Goal: Information Seeking & Learning: Find contact information

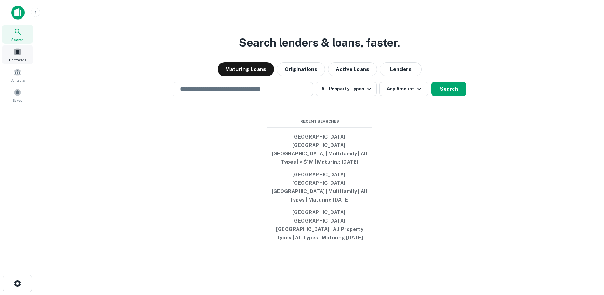
click at [16, 57] on span "Borrowers" at bounding box center [17, 60] width 17 height 6
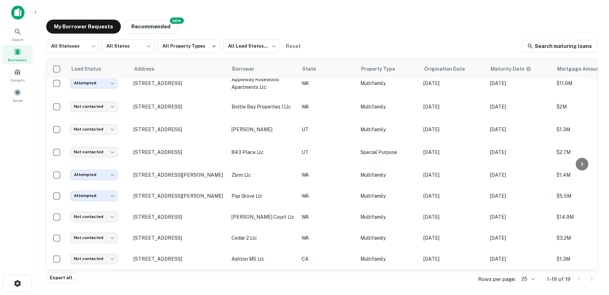
scroll to position [225, 0]
click at [375, 32] on div "My Borrower Requests NEW Recommended" at bounding box center [322, 27] width 552 height 14
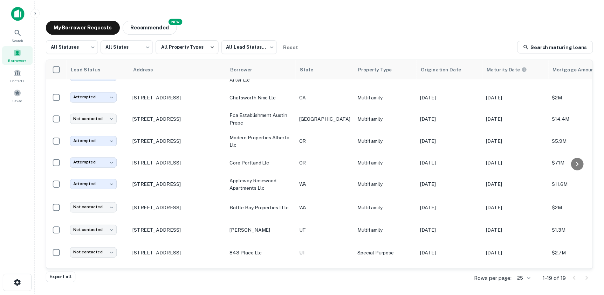
scroll to position [0, 0]
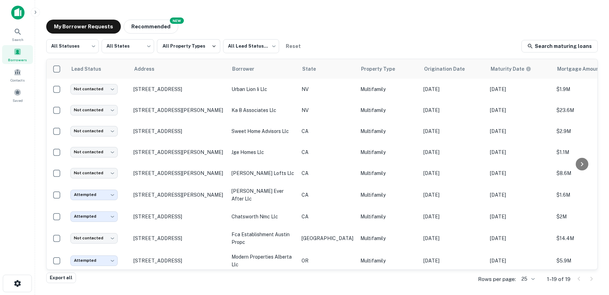
click at [267, 11] on main "My Borrower Requests NEW Recommended All Statuses *** ​ All States *** ​ All Pr…" at bounding box center [322, 147] width 574 height 295
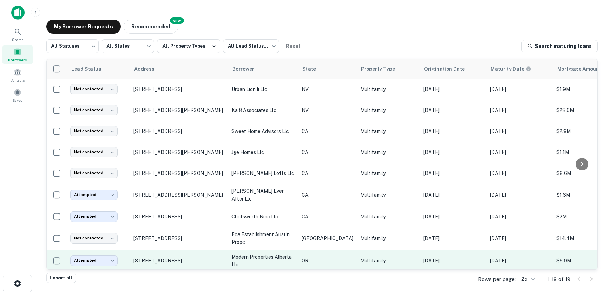
click at [202, 262] on p "[STREET_ADDRESS]" at bounding box center [178, 261] width 91 height 6
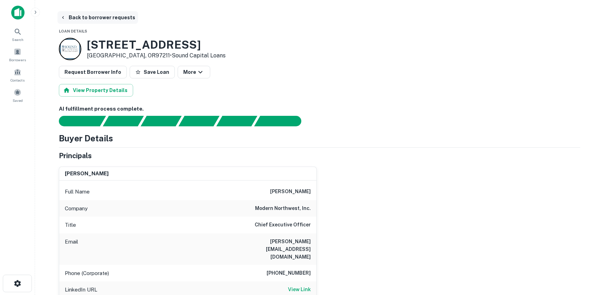
click at [63, 16] on icon "button" at bounding box center [63, 18] width 6 height 6
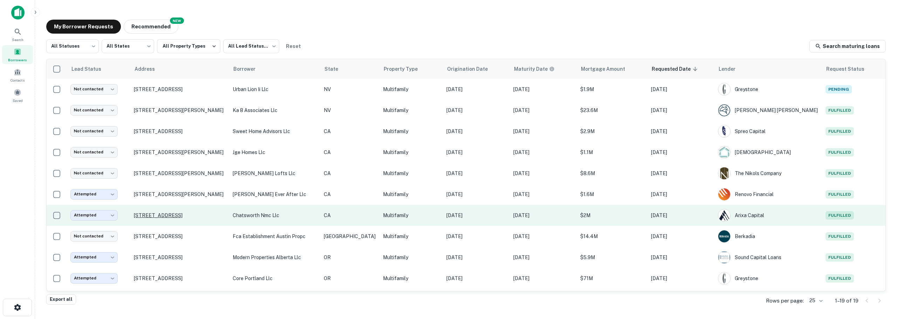
click at [147, 218] on p "[STREET_ADDRESS]" at bounding box center [180, 215] width 92 height 6
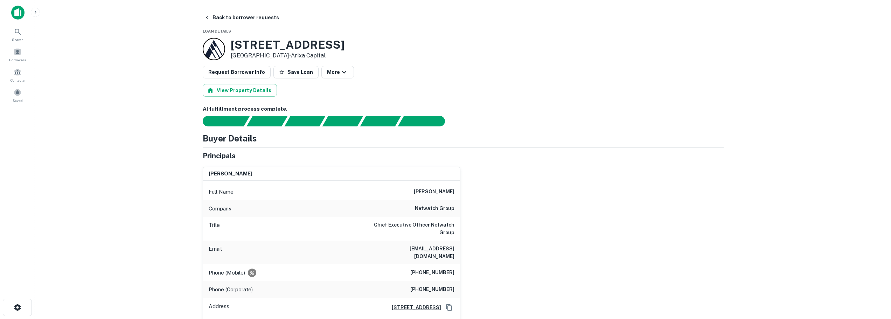
drag, startPoint x: 228, startPoint y: 42, endPoint x: 357, endPoint y: 42, distance: 129.2
click at [357, 42] on div "[STREET_ADDRESS] • Arixa Capital" at bounding box center [463, 49] width 521 height 22
copy div "[STREET_ADDRESS]"
drag, startPoint x: 374, startPoint y: 250, endPoint x: 458, endPoint y: 251, distance: 83.4
click at [458, 251] on div "Email [EMAIL_ADDRESS][DOMAIN_NAME]" at bounding box center [331, 253] width 257 height 24
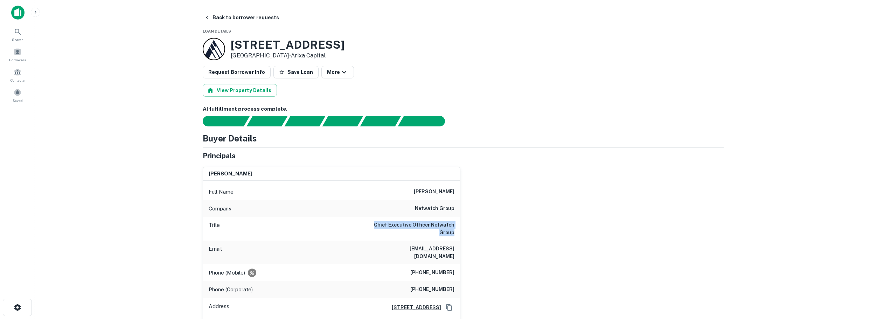
drag, startPoint x: 374, startPoint y: 224, endPoint x: 457, endPoint y: 234, distance: 84.3
click at [457, 234] on div "Title Chief Executive Officer Netwatch Group" at bounding box center [331, 229] width 257 height 24
copy h6 "Chief Executive Officer Netwatch Group"
drag, startPoint x: 417, startPoint y: 209, endPoint x: 459, endPoint y: 207, distance: 41.4
click at [459, 207] on div "Company netwatch group" at bounding box center [331, 208] width 257 height 17
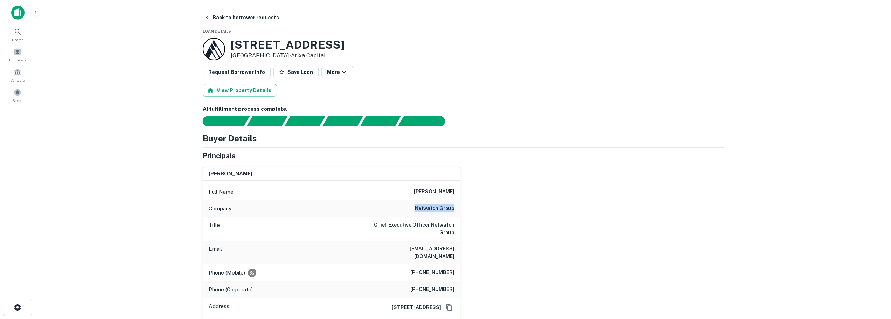
copy h6 "netwatch group"
click at [207, 15] on icon "button" at bounding box center [207, 18] width 6 height 6
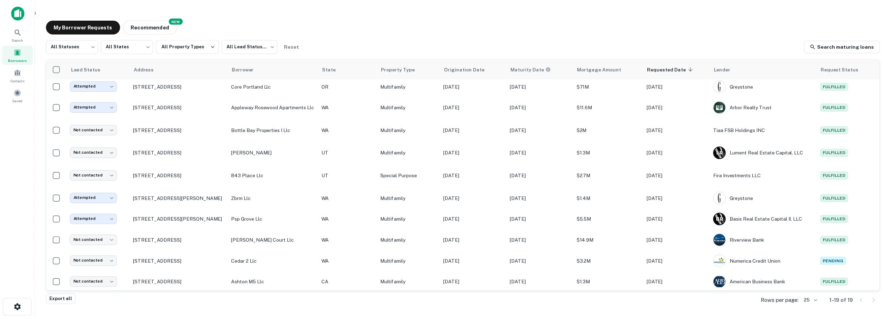
scroll to position [194, 0]
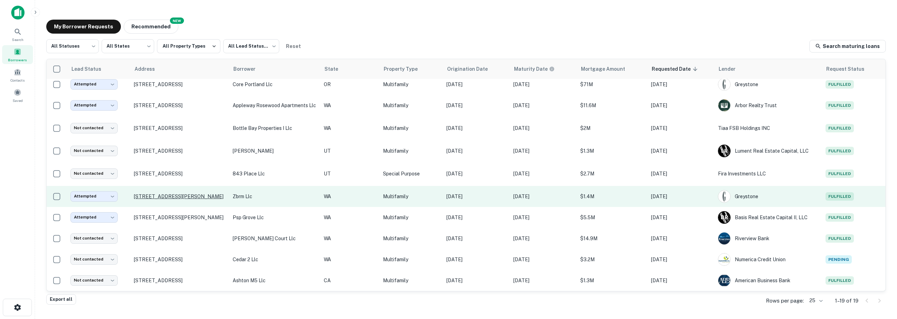
click at [202, 196] on p "[STREET_ADDRESS][PERSON_NAME]" at bounding box center [180, 196] width 92 height 6
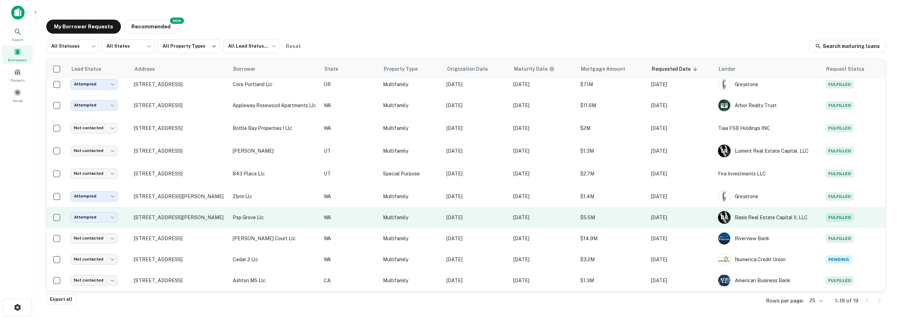
scroll to position [54, 0]
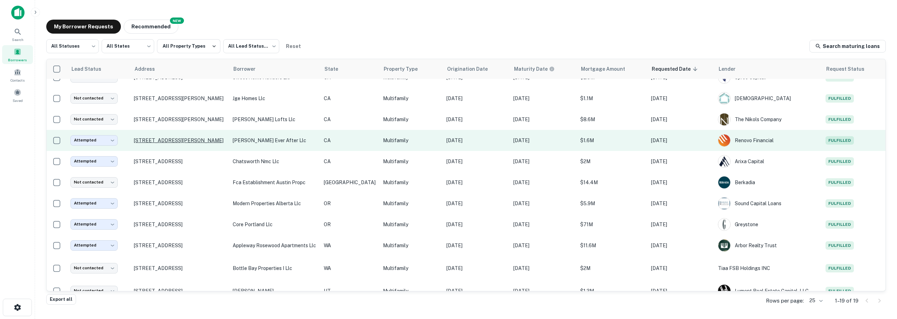
click at [167, 139] on p "[STREET_ADDRESS][PERSON_NAME]" at bounding box center [180, 140] width 92 height 6
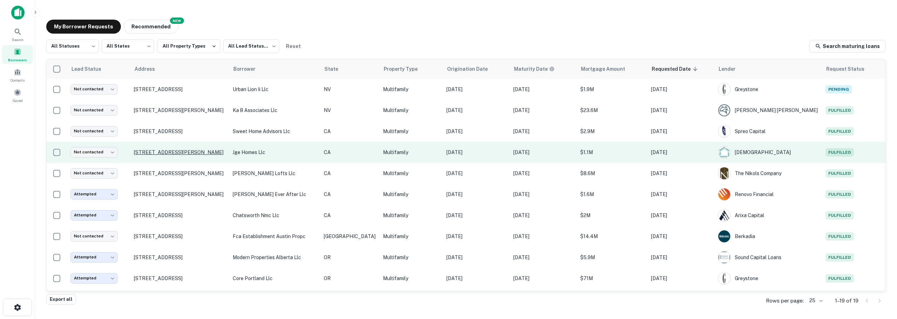
click at [165, 152] on p "[STREET_ADDRESS][PERSON_NAME]" at bounding box center [180, 152] width 92 height 6
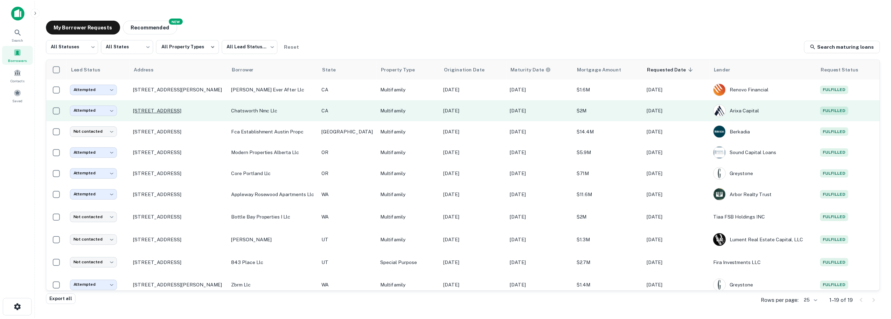
scroll to position [194, 0]
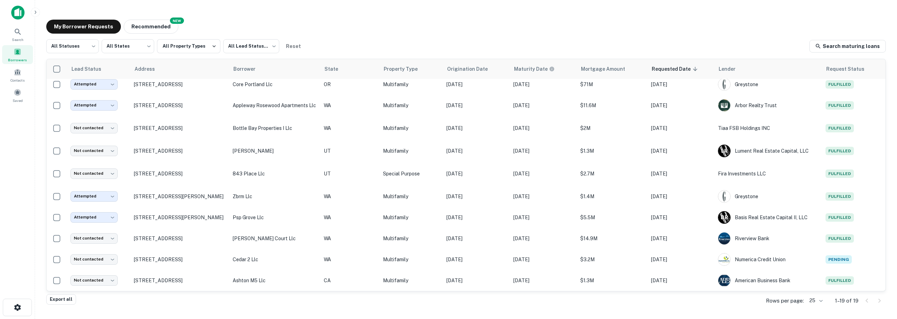
click at [153, 215] on p "[STREET_ADDRESS][PERSON_NAME]" at bounding box center [180, 217] width 92 height 6
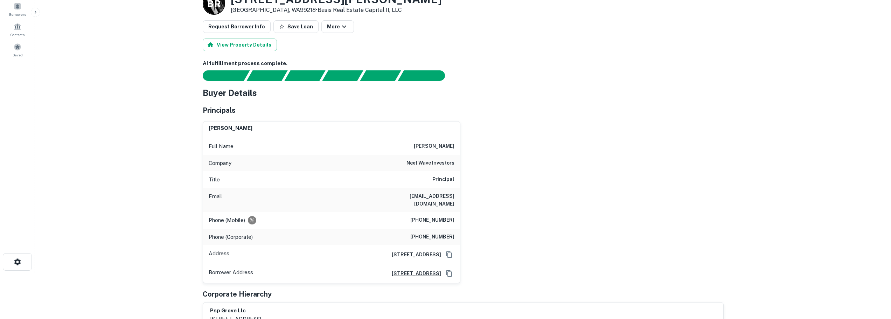
scroll to position [35, 0]
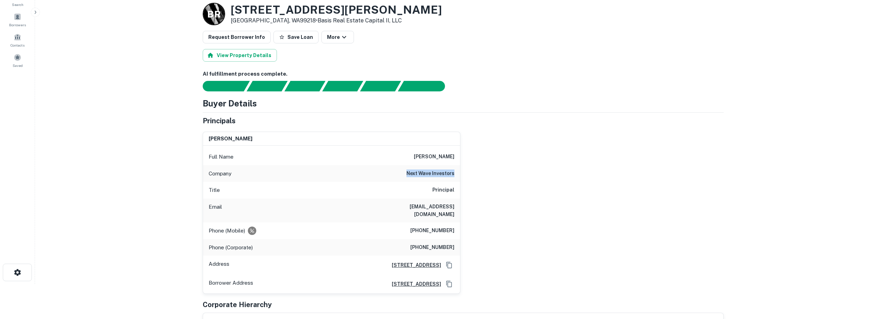
drag, startPoint x: 408, startPoint y: 175, endPoint x: 460, endPoint y: 176, distance: 52.5
click at [460, 176] on div "[PERSON_NAME] Full Name [PERSON_NAME] Company next wave investors Title Princip…" at bounding box center [332, 213] width 258 height 163
copy h6 "next wave investors"
drag, startPoint x: 153, startPoint y: 132, endPoint x: 134, endPoint y: 151, distance: 26.7
click at [152, 132] on main "Back to borrower requests Loan Details B R [STREET_ADDRESS][PERSON_NAME] • Basi…" at bounding box center [463, 124] width 856 height 319
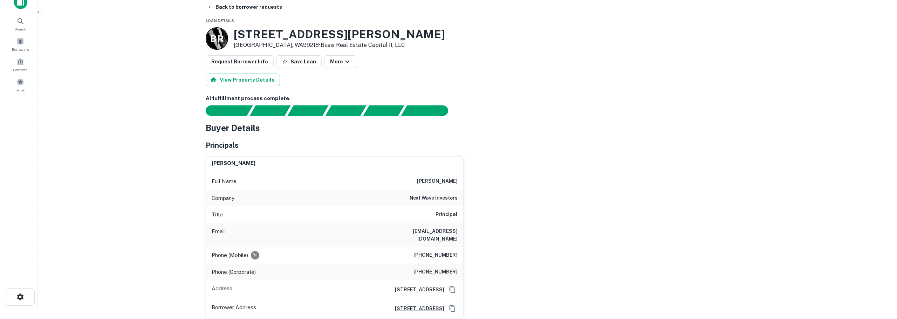
scroll to position [0, 0]
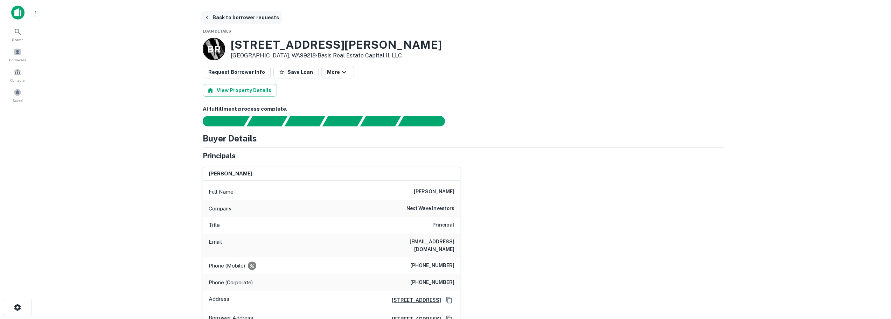
click at [208, 15] on icon "button" at bounding box center [207, 18] width 6 height 6
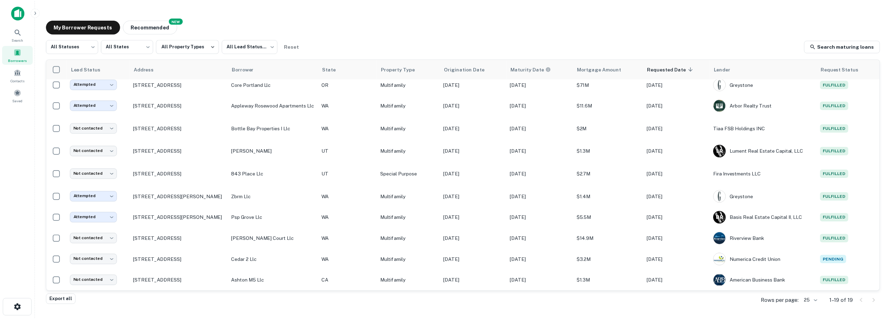
scroll to position [124, 0]
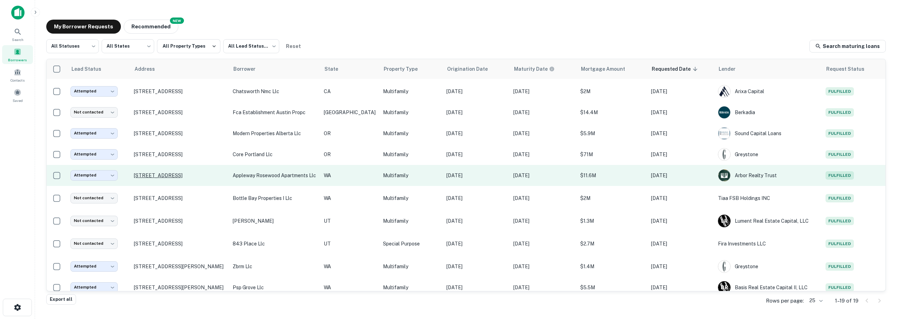
click at [161, 176] on p "[STREET_ADDRESS]" at bounding box center [180, 175] width 92 height 6
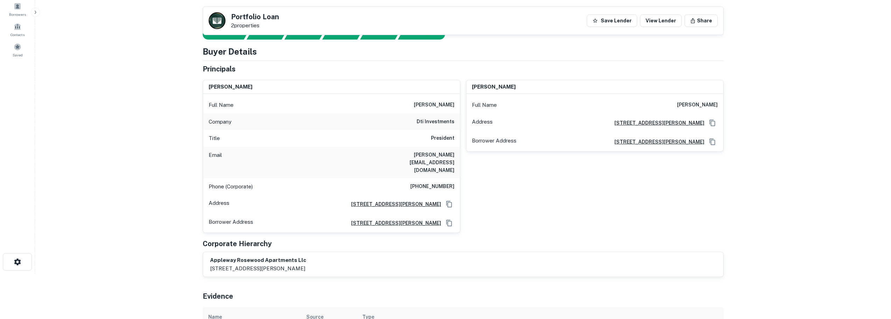
scroll to position [35, 0]
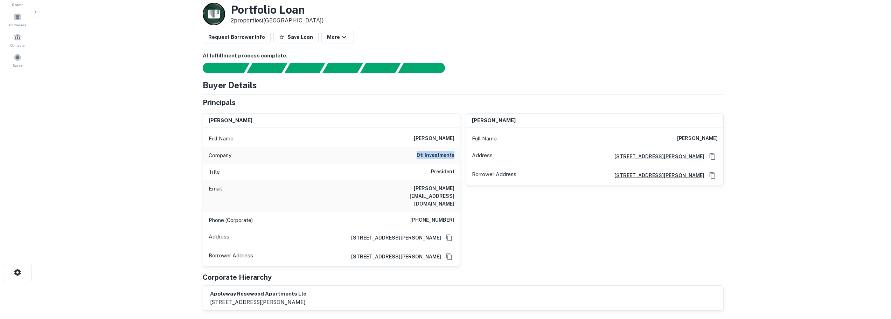
drag, startPoint x: 418, startPoint y: 154, endPoint x: 454, endPoint y: 156, distance: 36.5
click at [454, 156] on div "Company dti investments" at bounding box center [331, 155] width 257 height 17
copy h6 "dti investments"
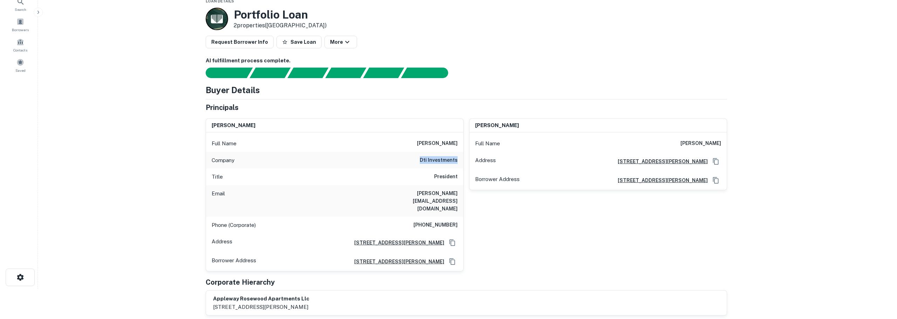
scroll to position [0, 0]
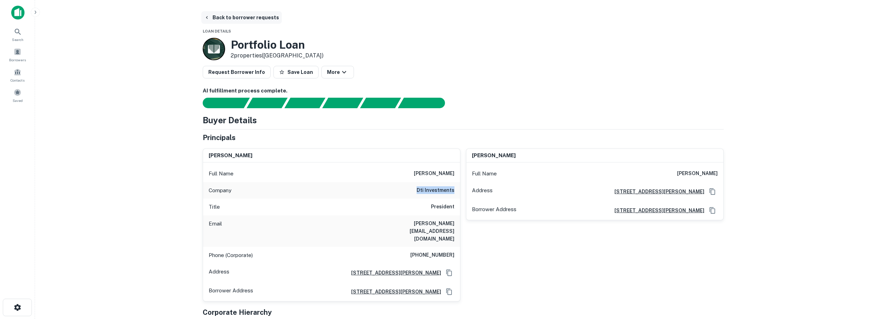
click at [226, 19] on button "Back to borrower requests" at bounding box center [241, 17] width 81 height 13
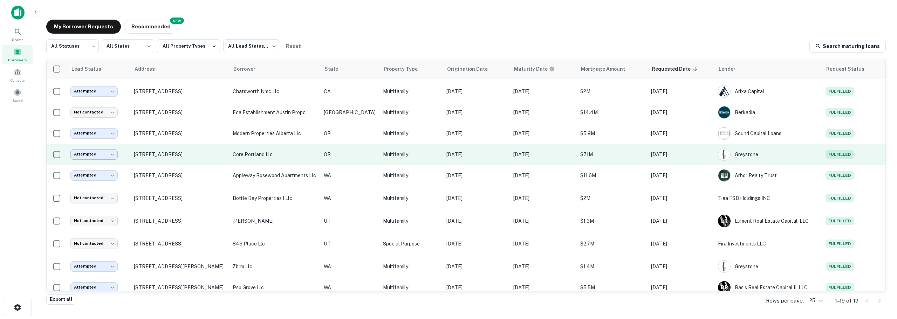
scroll to position [194, 0]
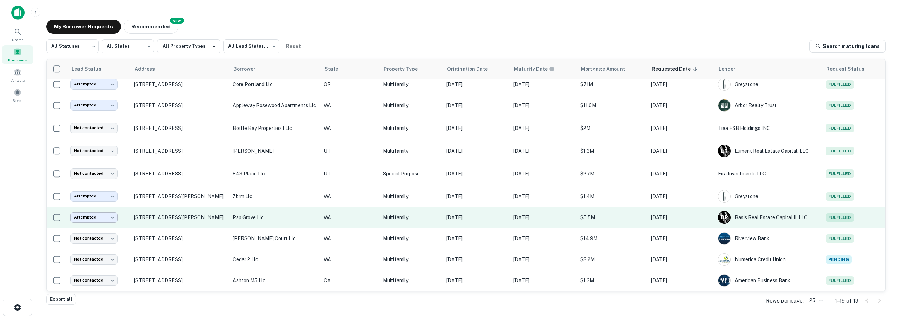
click at [113, 220] on body "Search Borrowers Contacts Saved My Borrower Requests NEW Recommended All Status…" at bounding box center [448, 159] width 897 height 319
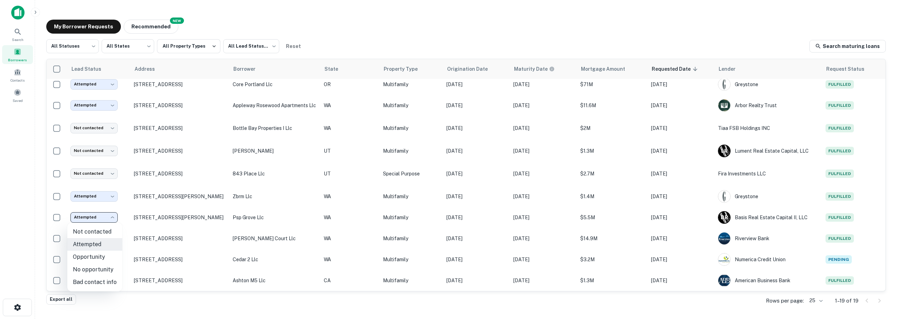
click at [172, 216] on div at bounding box center [448, 159] width 897 height 319
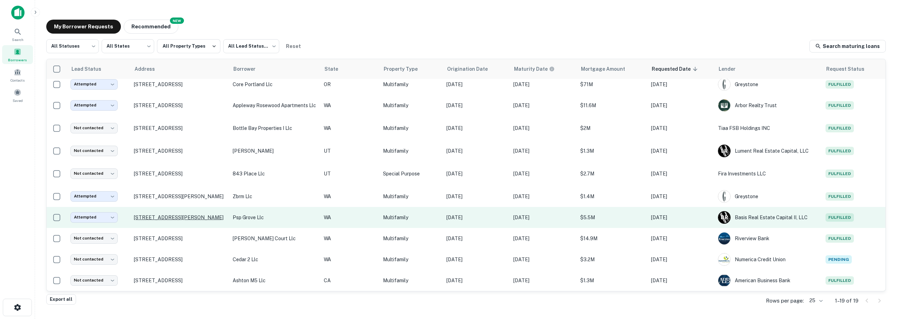
click at [169, 219] on p "[STREET_ADDRESS][PERSON_NAME]" at bounding box center [180, 217] width 92 height 6
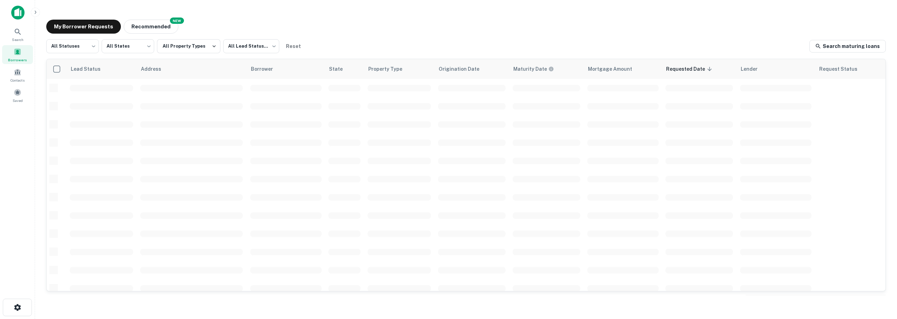
scroll to position [194, 0]
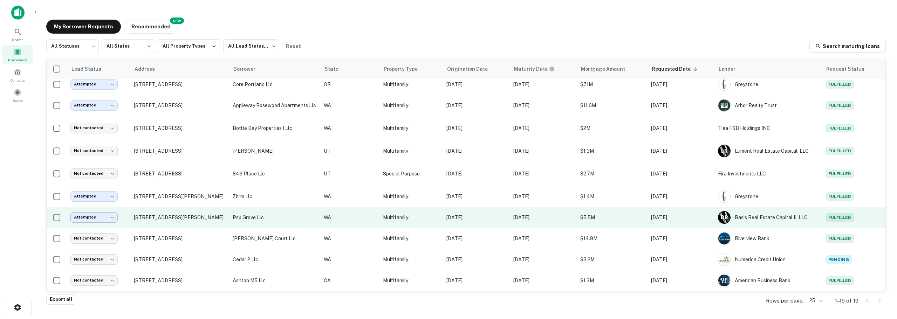
click at [99, 218] on body "Search Borrowers Contacts Saved My Borrower Requests NEW Recommended All Status…" at bounding box center [448, 159] width 897 height 319
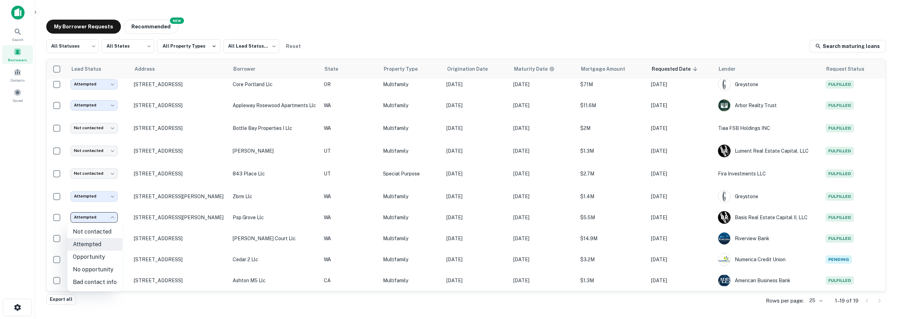
click at [95, 270] on li "No opportunity" at bounding box center [94, 269] width 55 height 13
type input "**********"
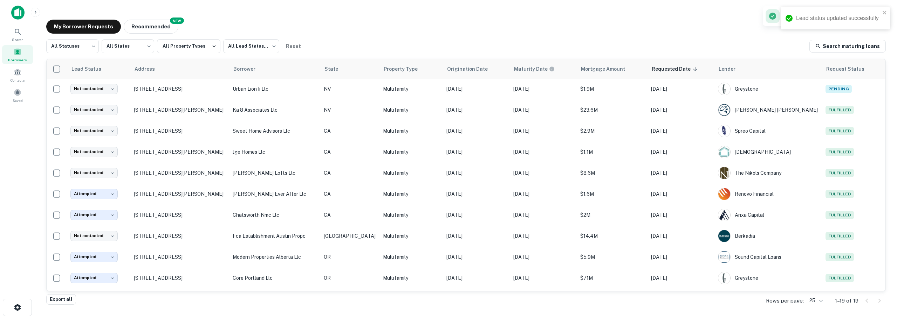
scroll to position [0, 0]
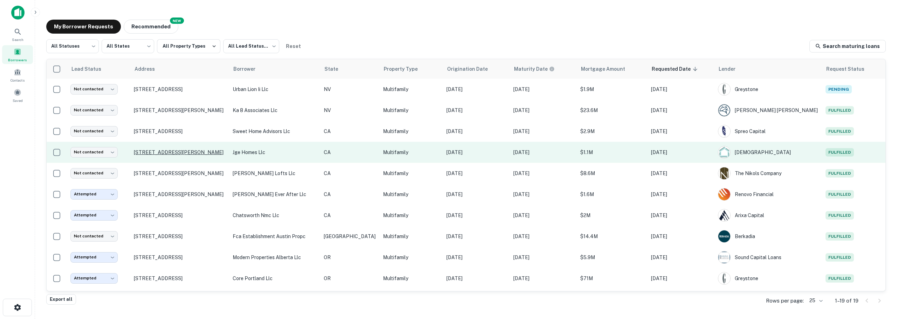
click at [154, 151] on p "[STREET_ADDRESS][PERSON_NAME]" at bounding box center [180, 152] width 92 height 6
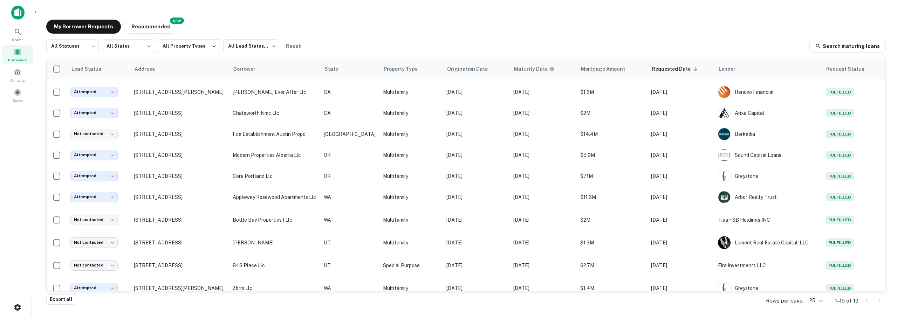
scroll to position [105, 0]
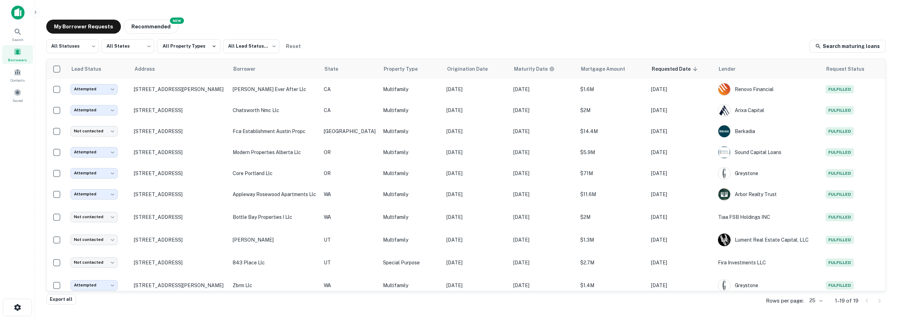
click at [11, 240] on div "Search Borrowers Contacts Saved" at bounding box center [17, 148] width 35 height 297
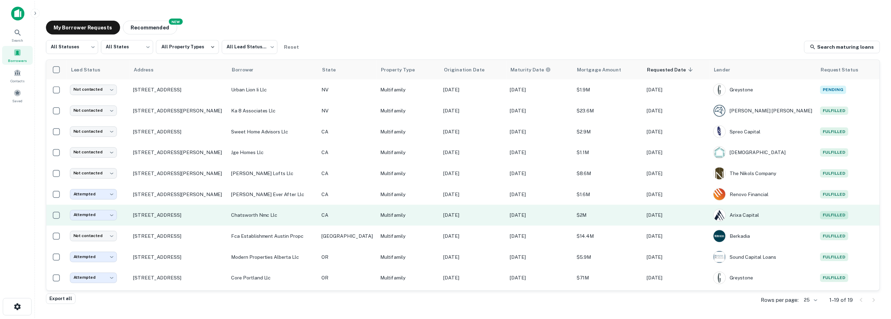
scroll to position [194, 0]
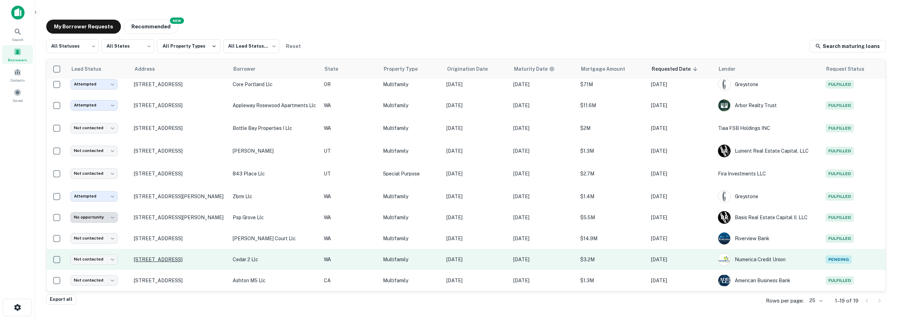
click at [145, 260] on p "[STREET_ADDRESS]" at bounding box center [180, 259] width 92 height 6
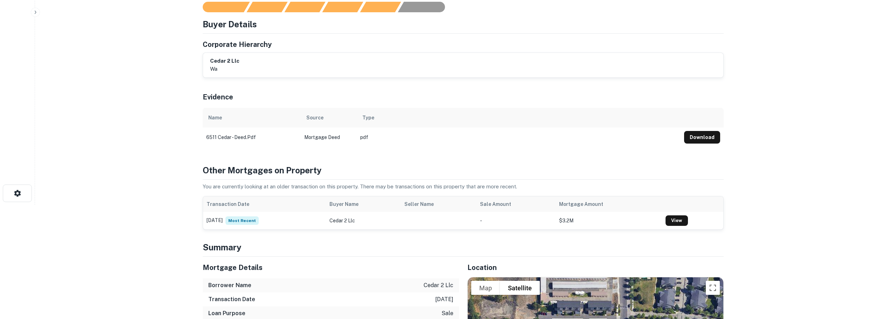
scroll to position [35, 0]
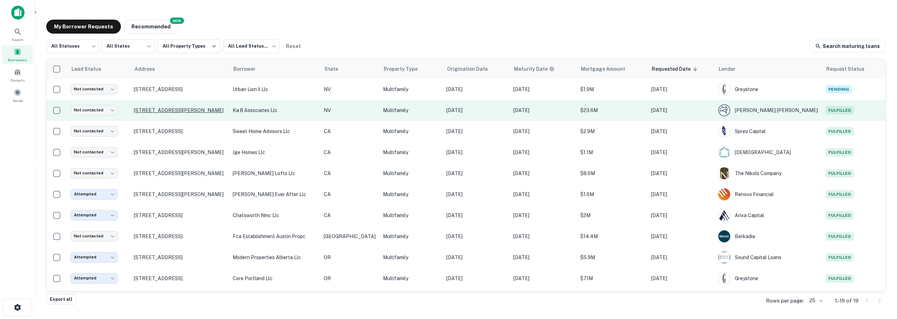
click at [191, 110] on p "[STREET_ADDRESS][PERSON_NAME]" at bounding box center [180, 110] width 92 height 6
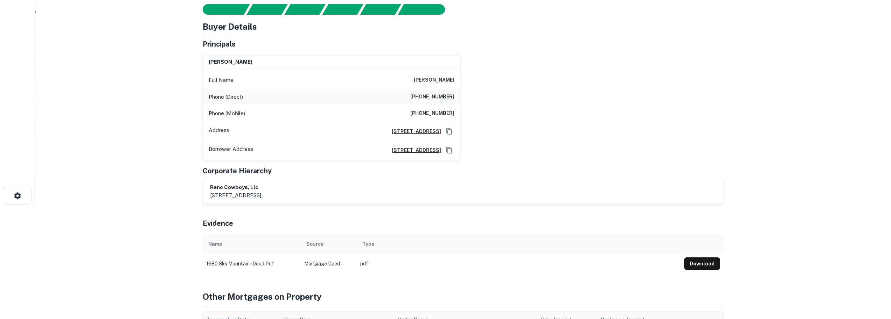
scroll to position [35, 0]
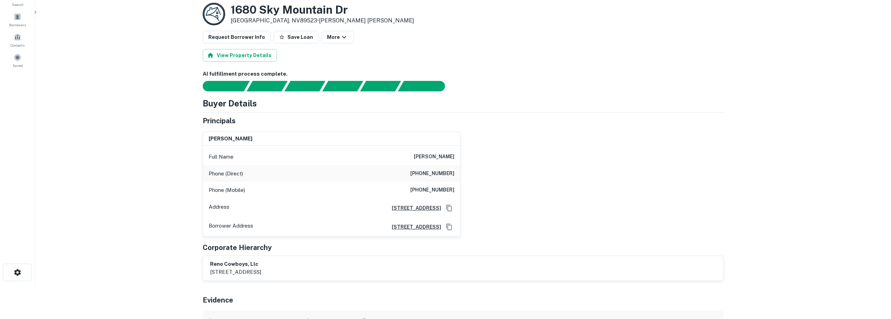
drag, startPoint x: 418, startPoint y: 154, endPoint x: 462, endPoint y: 158, distance: 43.9
click at [462, 158] on div "[PERSON_NAME] Full Name [PERSON_NAME] Phone (Direct) [PHONE_NUMBER] Phone (Mobi…" at bounding box center [460, 181] width 527 height 111
copy h6 "[PERSON_NAME]"
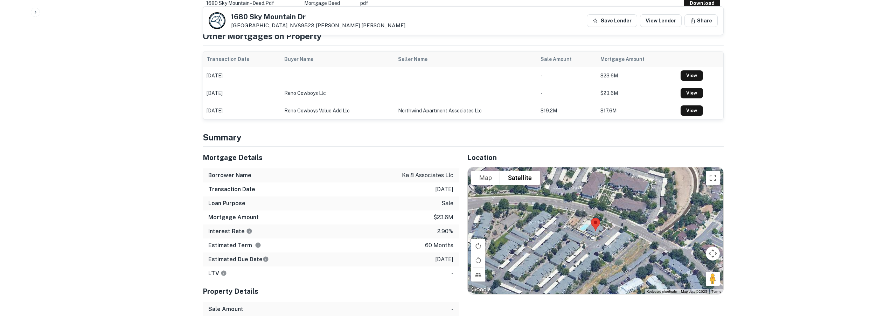
scroll to position [350, 0]
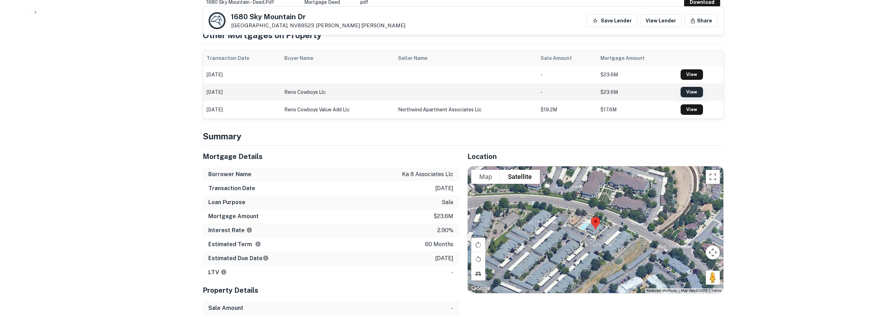
click at [609, 93] on link "View" at bounding box center [692, 92] width 22 height 11
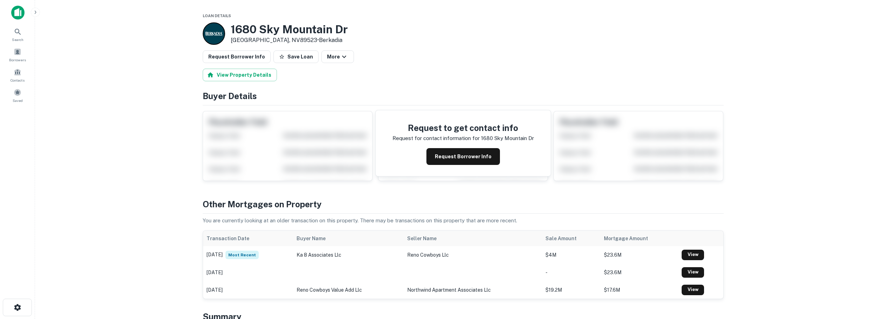
click at [133, 159] on main "Loan Details [STREET_ADDRESS][PERSON_NAME] • Berkadia Request Borrower Info Sav…" at bounding box center [463, 159] width 856 height 319
